Goal: Navigation & Orientation: Find specific page/section

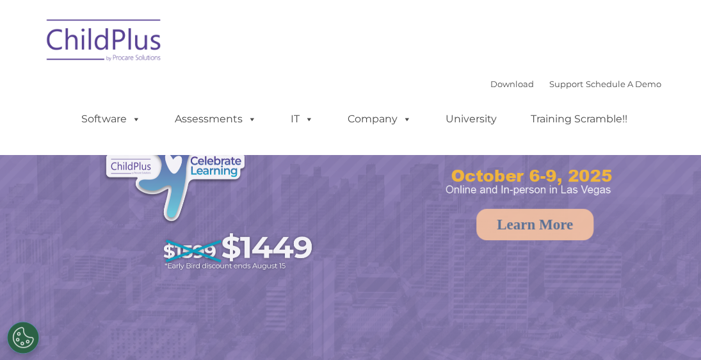
select select "MEDIUM"
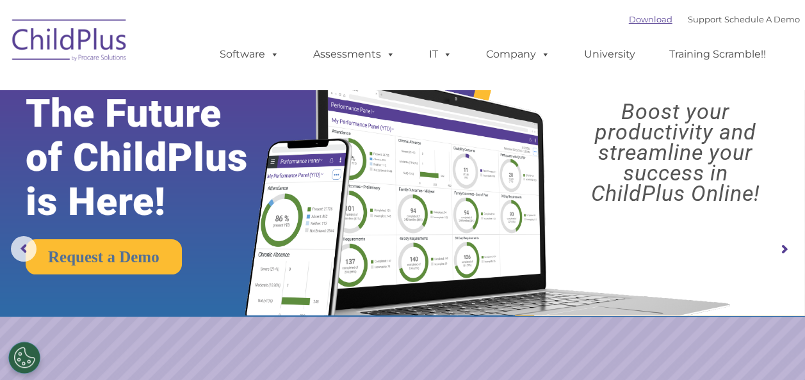
click at [634, 18] on link "Download" at bounding box center [651, 19] width 44 height 10
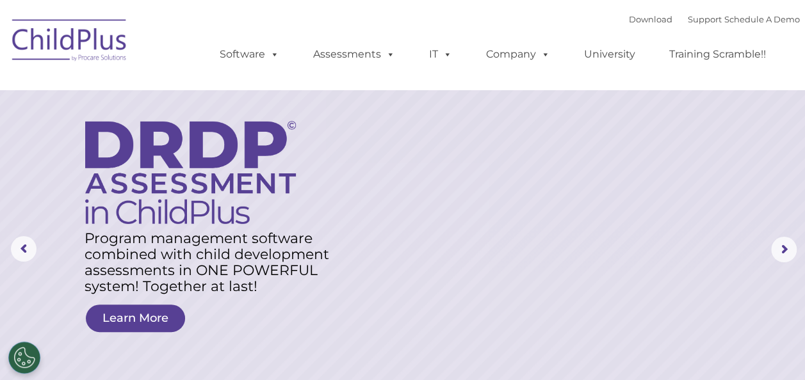
click at [85, 36] on img at bounding box center [70, 42] width 128 height 64
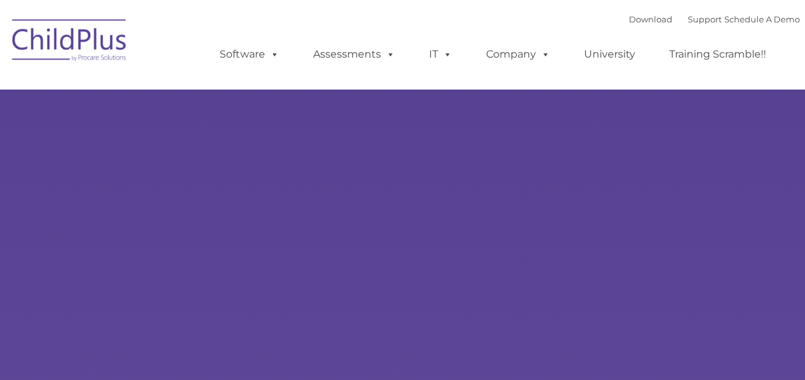
type input ""
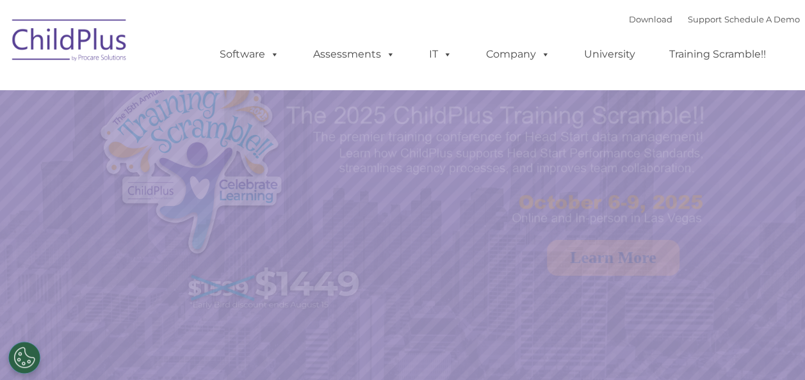
select select "MEDIUM"
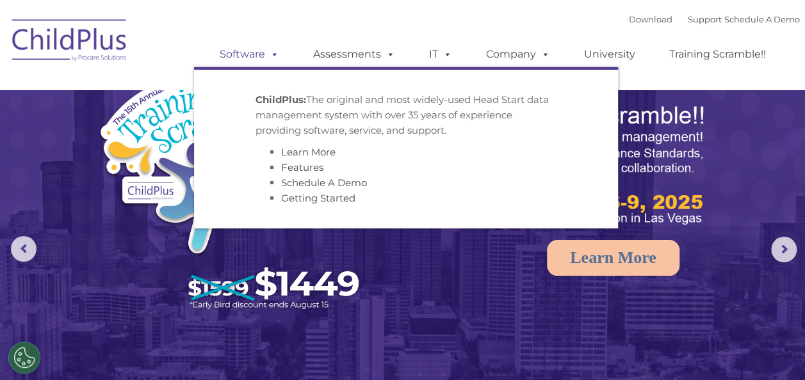
click at [258, 50] on link "Software" at bounding box center [249, 55] width 85 height 26
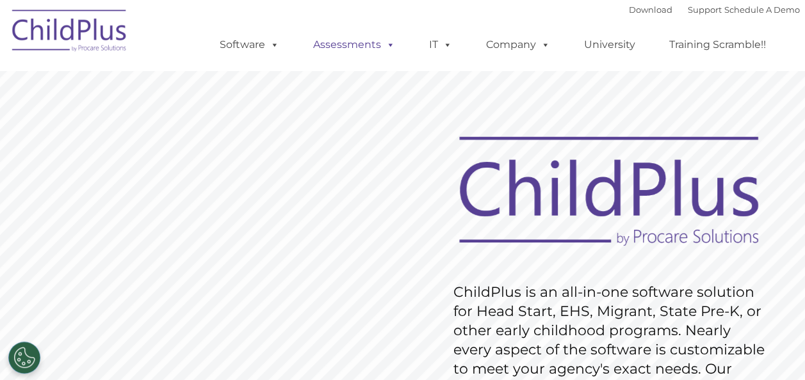
click at [381, 53] on link "Assessments" at bounding box center [354, 45] width 108 height 26
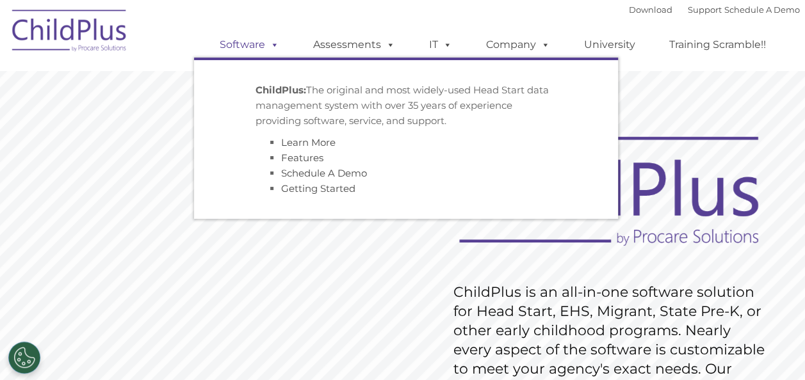
click at [276, 46] on span at bounding box center [272, 44] width 14 height 12
